Goal: Information Seeking & Learning: Learn about a topic

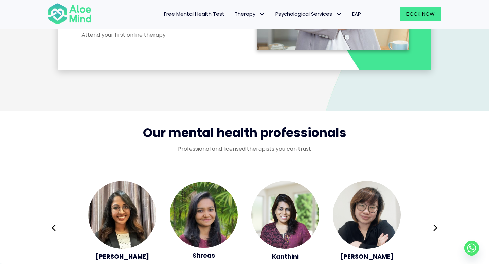
scroll to position [1089, 0]
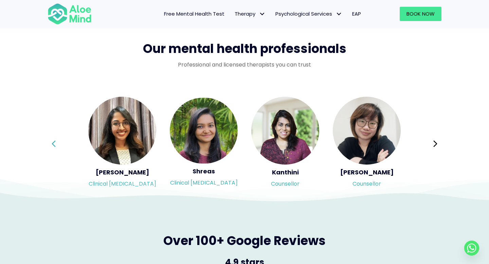
click at [59, 142] on button "Previous" at bounding box center [54, 144] width 16 height 16
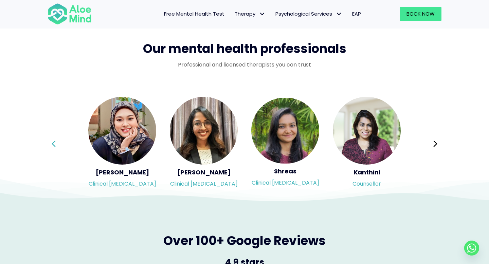
click at [59, 142] on button "Previous" at bounding box center [54, 144] width 16 height 16
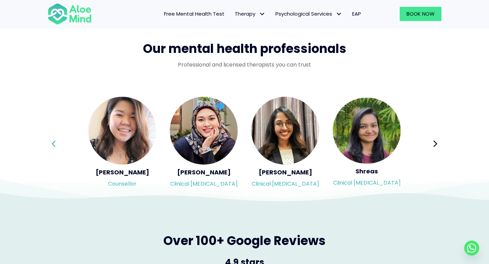
click at [59, 142] on button "Previous" at bounding box center [54, 144] width 16 height 16
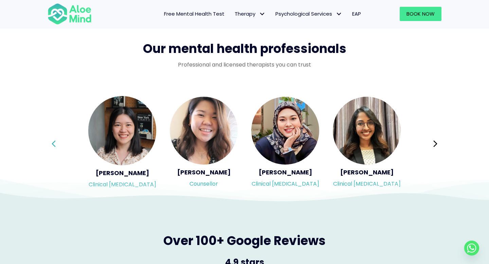
click at [59, 142] on button "Previous" at bounding box center [54, 144] width 16 height 16
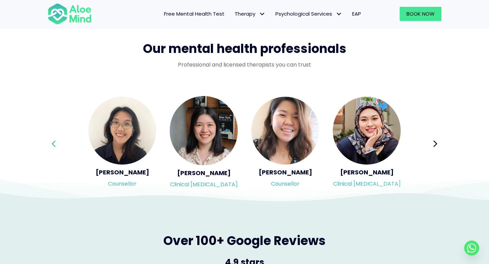
click at [59, 142] on button "Previous" at bounding box center [54, 144] width 16 height 16
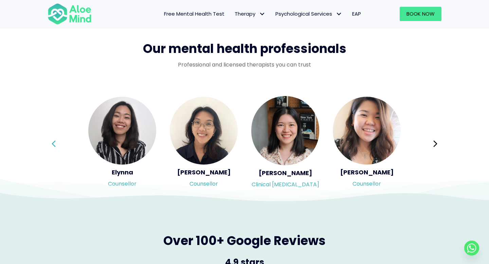
click at [59, 142] on button "Previous" at bounding box center [54, 144] width 16 height 16
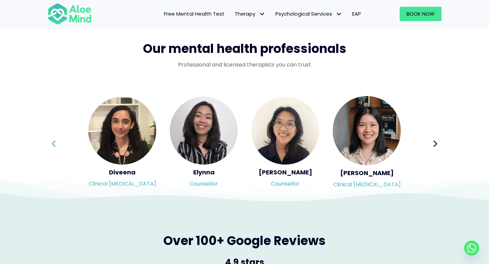
click at [60, 142] on button "Previous" at bounding box center [54, 144] width 16 height 16
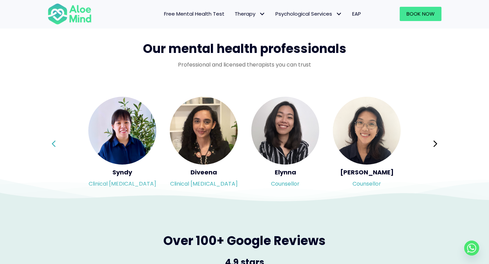
click at [60, 142] on button "Previous" at bounding box center [54, 144] width 16 height 16
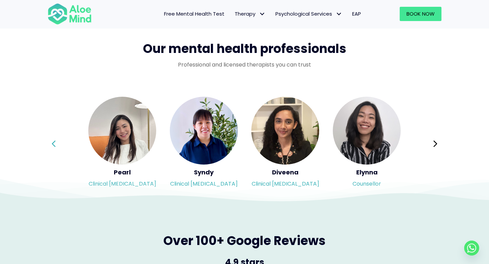
click at [60, 142] on button "Previous" at bounding box center [54, 144] width 16 height 16
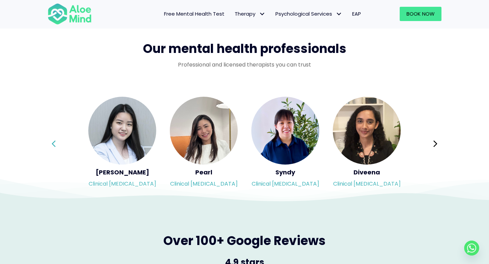
click at [60, 142] on button "Previous" at bounding box center [54, 144] width 16 height 16
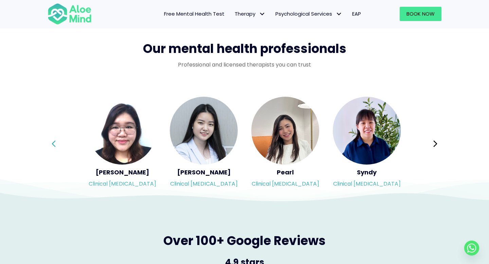
click at [60, 142] on button "Previous" at bounding box center [54, 144] width 16 height 16
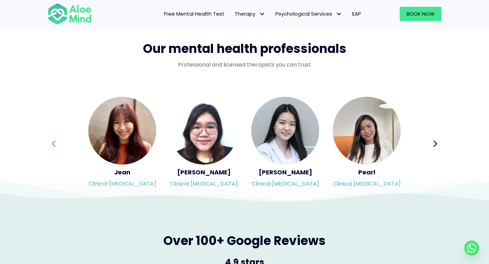
click at [60, 142] on button "Previous" at bounding box center [54, 144] width 16 height 16
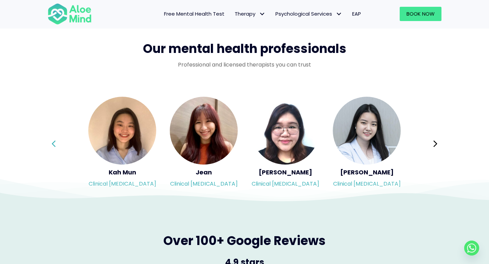
click at [60, 142] on button "Previous" at bounding box center [54, 144] width 16 height 16
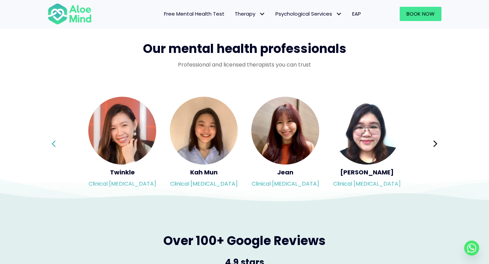
click at [60, 142] on button "Previous" at bounding box center [54, 144] width 16 height 16
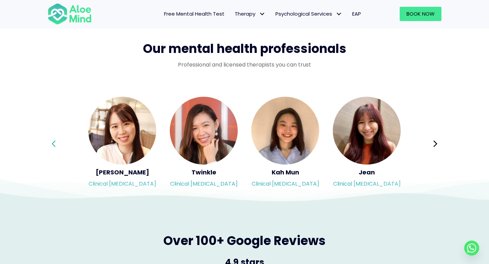
click at [60, 142] on button "Previous" at bounding box center [54, 144] width 16 height 16
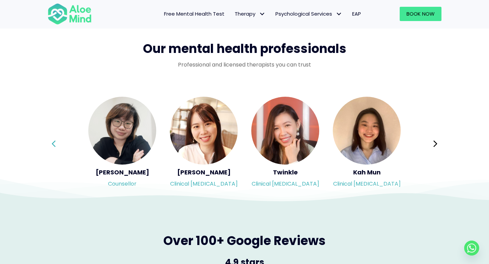
click at [60, 142] on button "Previous" at bounding box center [54, 144] width 16 height 16
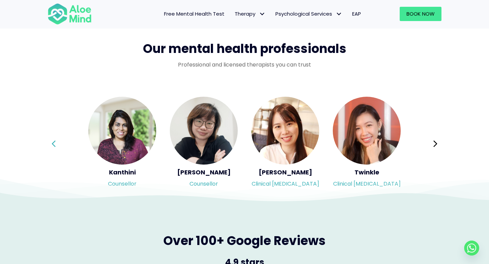
click at [60, 142] on button "Previous" at bounding box center [54, 144] width 16 height 16
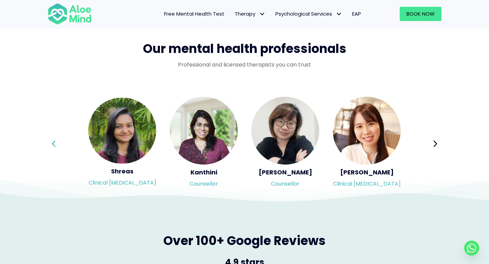
click at [60, 142] on button "Previous" at bounding box center [54, 144] width 16 height 16
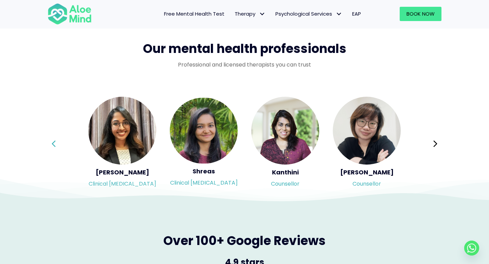
click at [60, 142] on button "Previous" at bounding box center [54, 144] width 16 height 16
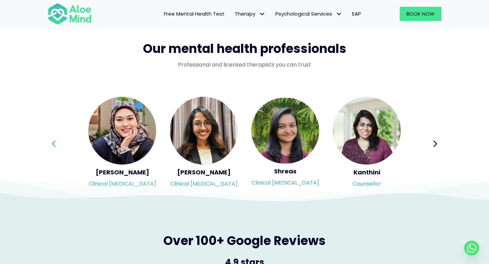
click at [60, 142] on button "Previous" at bounding box center [54, 144] width 16 height 16
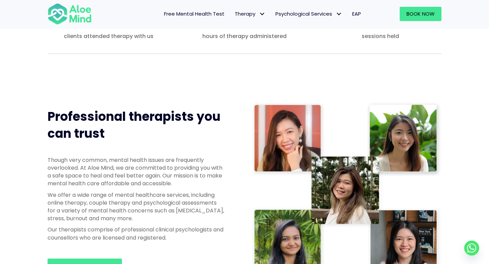
scroll to position [0, 0]
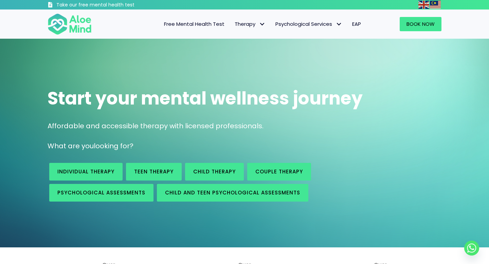
click at [219, 26] on span "Free Mental Health Test" at bounding box center [194, 23] width 60 height 7
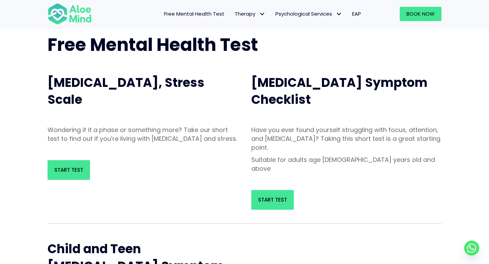
scroll to position [37, 0]
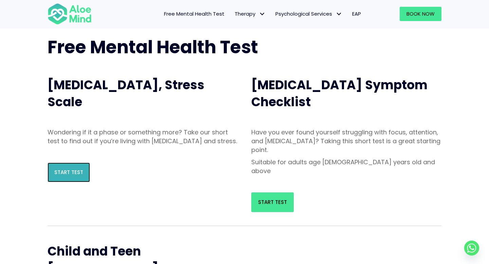
click at [70, 183] on link "Start Test" at bounding box center [69, 173] width 42 height 20
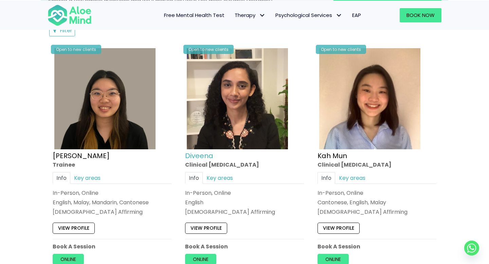
scroll to position [344, 0]
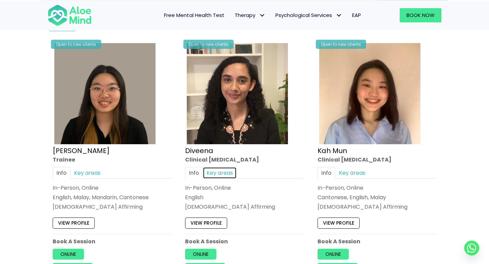
click at [227, 175] on link "Key areas" at bounding box center [220, 173] width 34 height 12
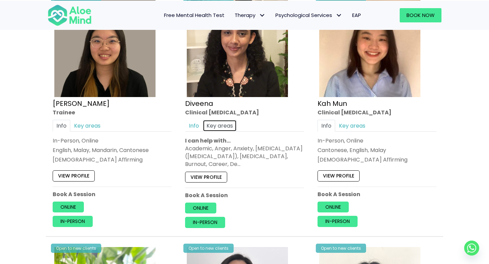
scroll to position [394, 0]
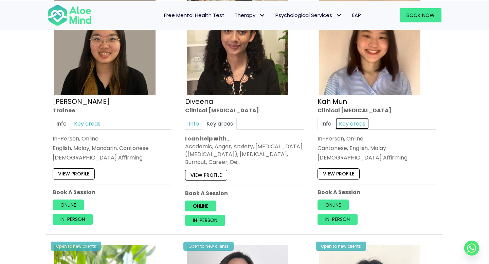
click at [348, 127] on link "Key areas" at bounding box center [352, 124] width 34 height 12
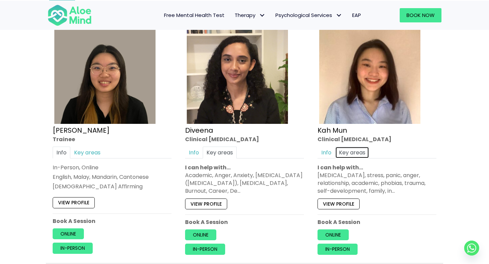
scroll to position [364, 0]
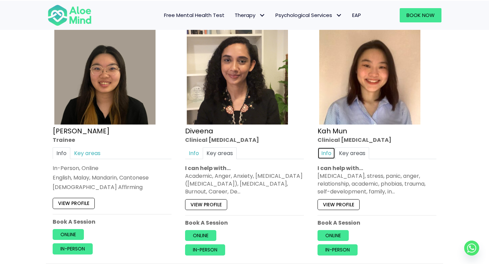
click at [332, 148] on link "Info" at bounding box center [327, 153] width 18 height 12
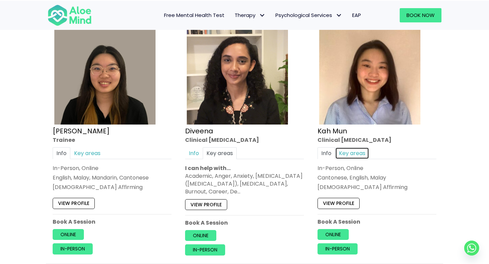
click at [359, 152] on link "Key areas" at bounding box center [352, 153] width 34 height 12
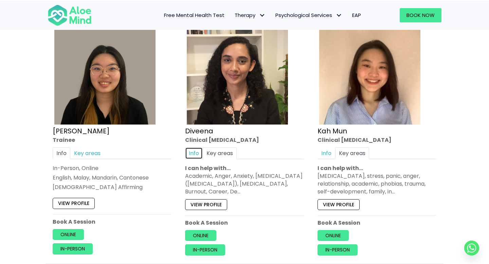
click at [190, 150] on link "Info" at bounding box center [194, 153] width 18 height 12
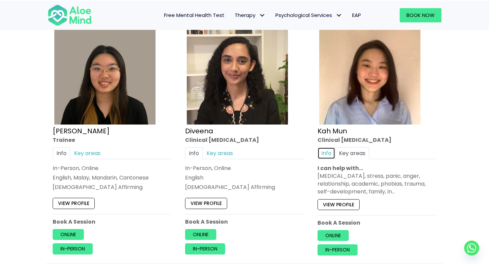
click at [325, 156] on link "Info" at bounding box center [327, 153] width 18 height 12
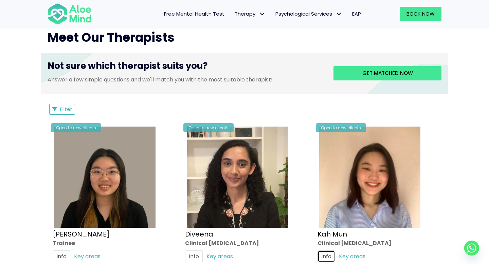
scroll to position [322, 0]
